Goal: Find specific page/section

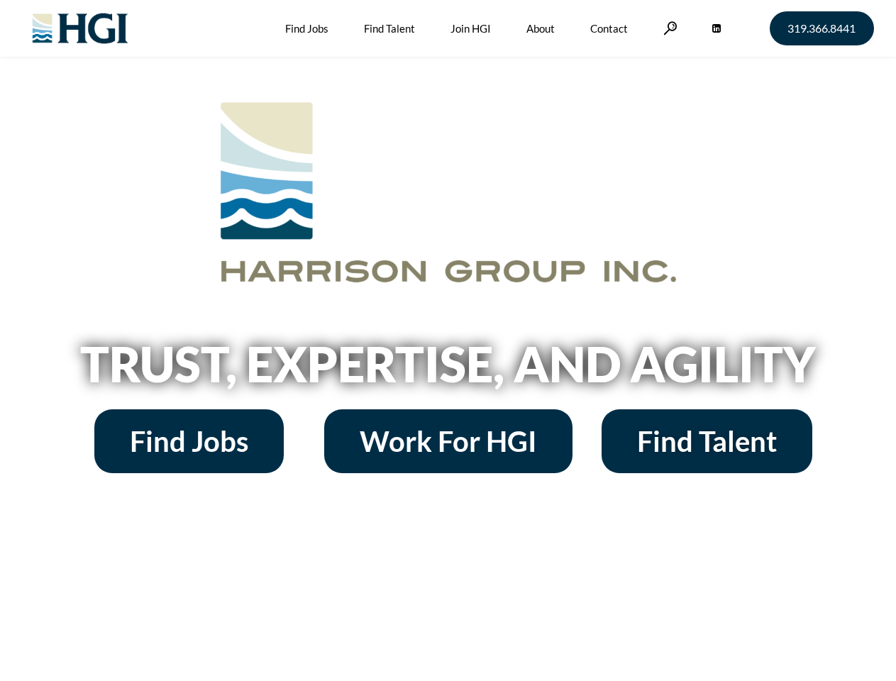
click at [448, 341] on h2 "Trust, Expertise, and Agility" at bounding box center [448, 364] width 809 height 48
click at [668, 28] on link at bounding box center [671, 27] width 14 height 13
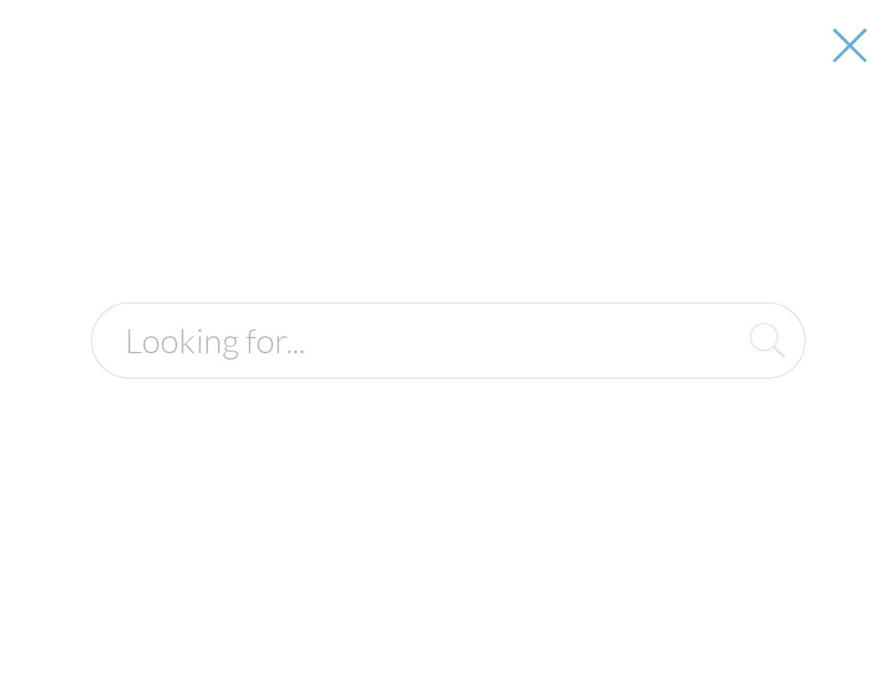
click at [448, 369] on input "text" at bounding box center [448, 340] width 715 height 77
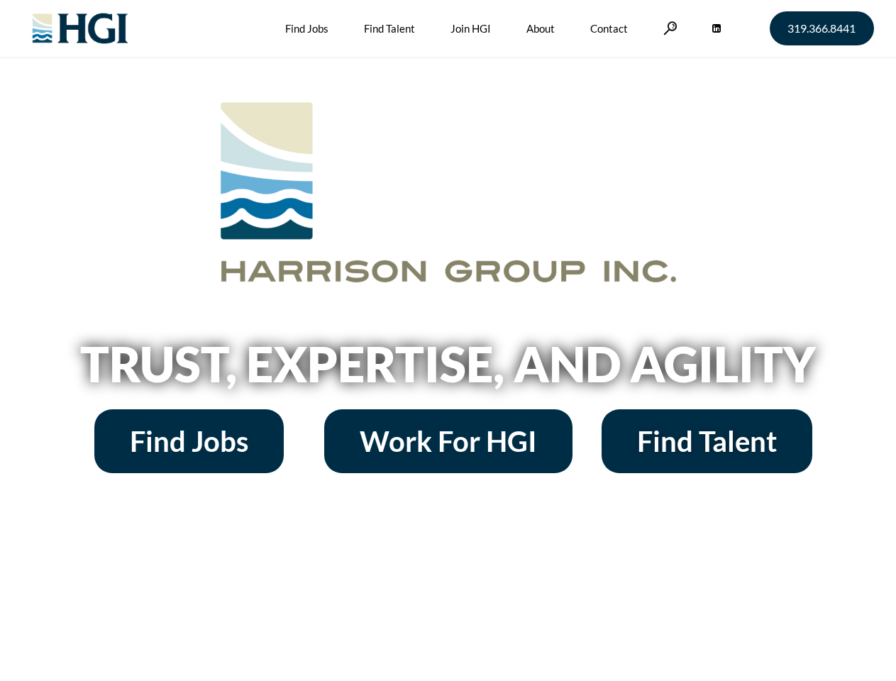
click at [448, 341] on h2 "Trust, Expertise, and Agility" at bounding box center [448, 364] width 809 height 48
click at [668, 28] on link at bounding box center [671, 27] width 14 height 13
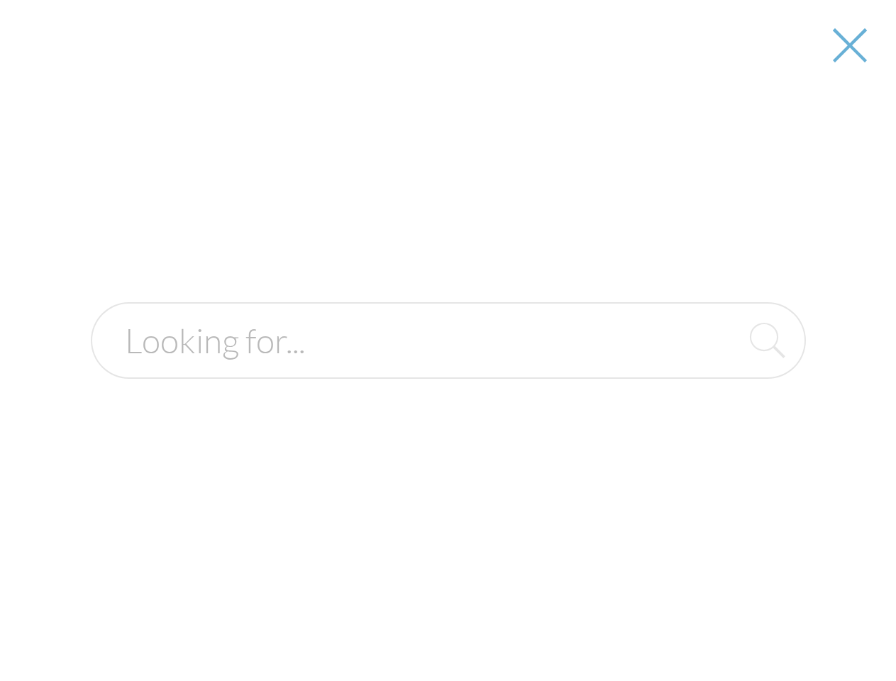
click at [448, 369] on h2 "Trust, Expertise, and Agility" at bounding box center [448, 364] width 809 height 48
